Goal: Task Accomplishment & Management: Complete application form

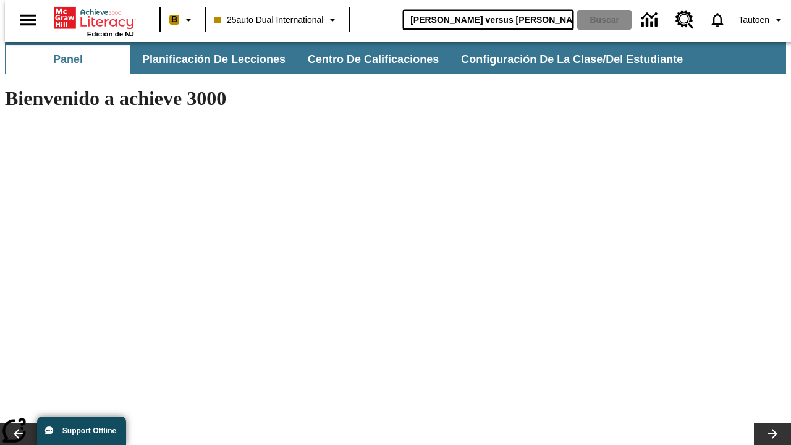
type input "[PERSON_NAME] versus [PERSON_NAME]"
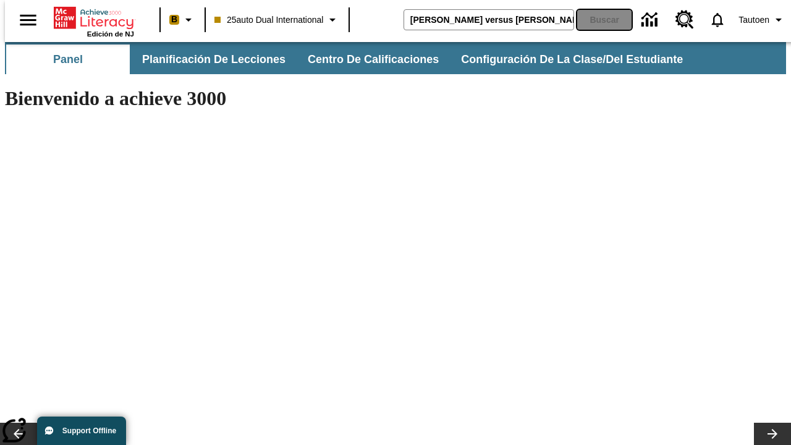
click at [596, 20] on button "Buscar" at bounding box center [604, 20] width 54 height 20
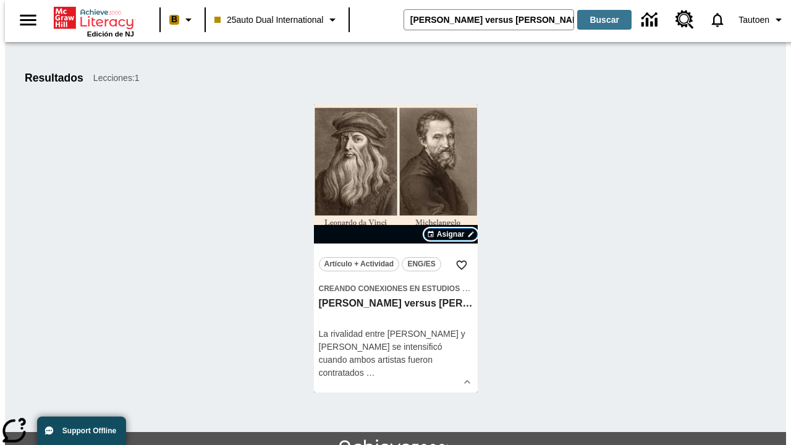
click at [450, 234] on span "Asignar" at bounding box center [451, 234] width 28 height 11
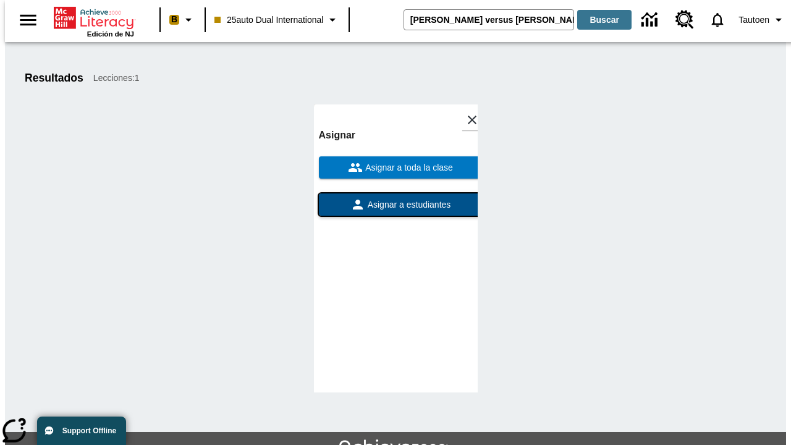
click at [395, 204] on span "Asignar a estudiantes" at bounding box center [408, 204] width 86 height 13
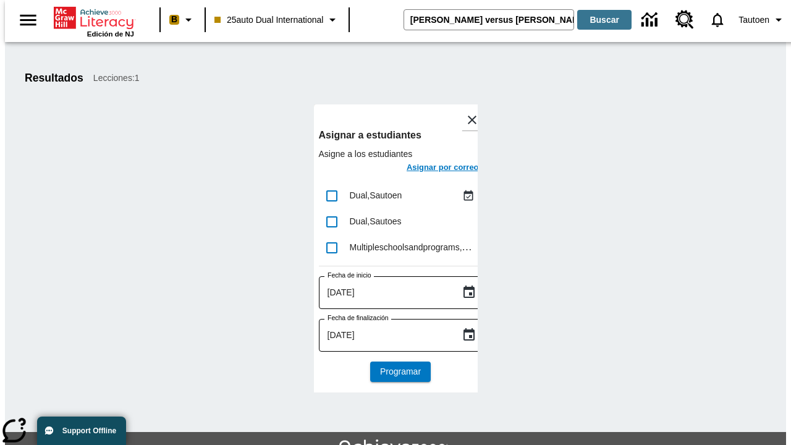
click at [431, 169] on h6 "Asignar por correo" at bounding box center [442, 168] width 72 height 14
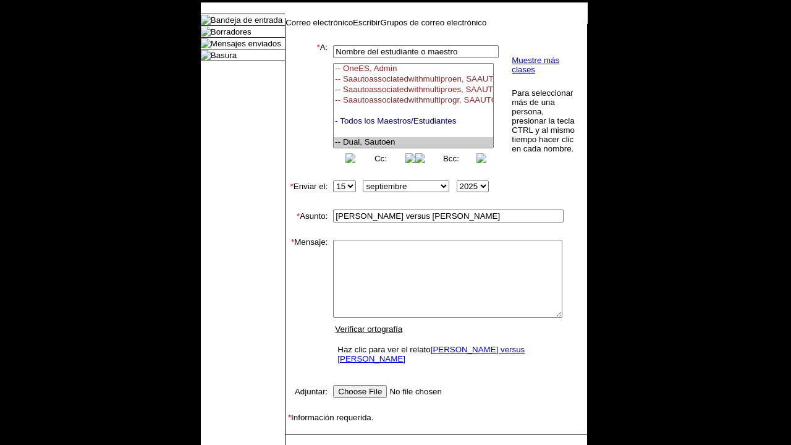
select select "U,21476361,1"
type textarea "email body message"
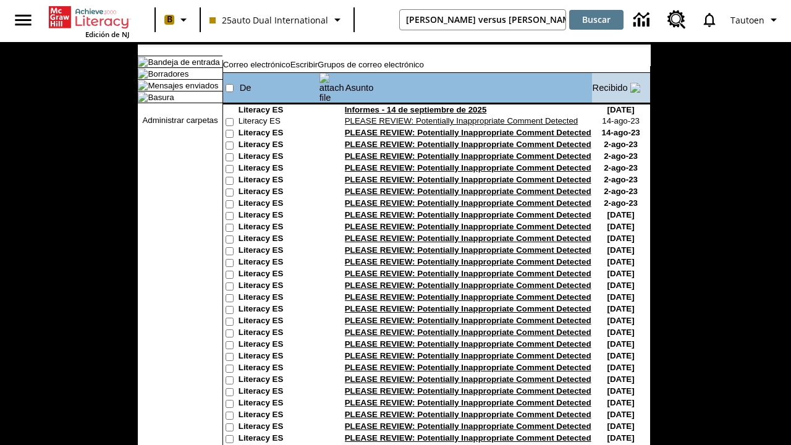
type input "[PERSON_NAME] versus [PERSON_NAME]"
click at [596, 20] on button "Buscar" at bounding box center [596, 20] width 54 height 20
